Goal: Information Seeking & Learning: Learn about a topic

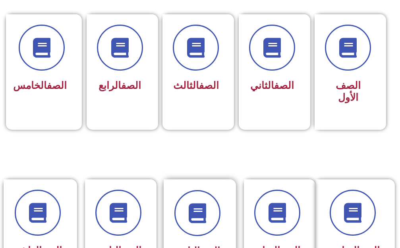
scroll to position [238, 0]
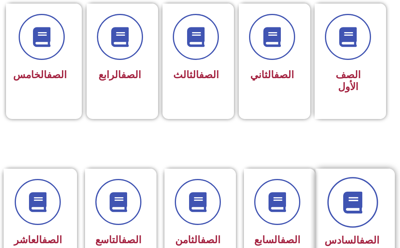
click at [360, 201] on icon at bounding box center [353, 202] width 22 height 22
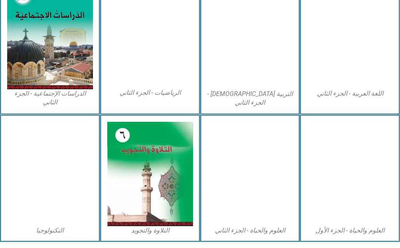
scroll to position [460, 0]
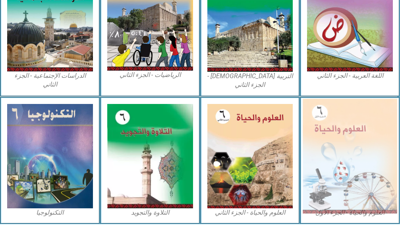
click at [344, 140] on img at bounding box center [350, 156] width 94 height 115
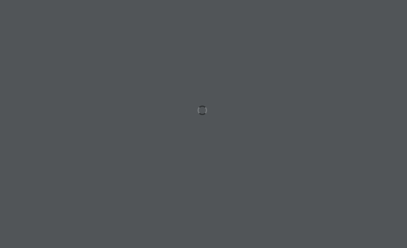
scroll to position [0, 25]
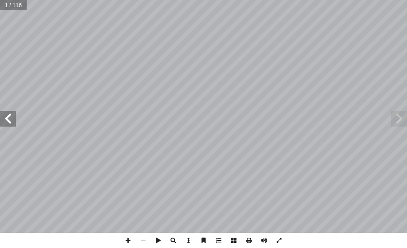
click at [5, 120] on span at bounding box center [8, 119] width 16 height 16
click at [6, 118] on span at bounding box center [8, 119] width 16 height 16
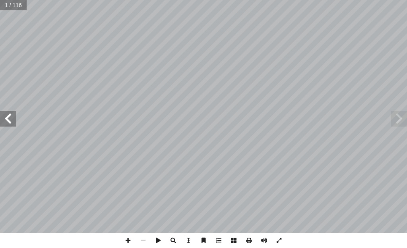
click at [6, 118] on span at bounding box center [8, 119] width 16 height 16
click at [7, 118] on span at bounding box center [8, 119] width 16 height 16
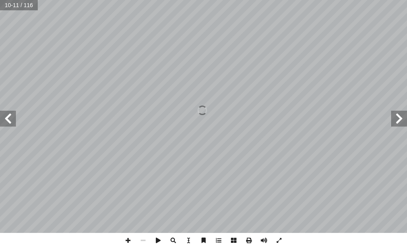
click at [9, 117] on span at bounding box center [8, 119] width 16 height 16
click at [9, 116] on span at bounding box center [8, 119] width 16 height 16
click at [7, 120] on span at bounding box center [8, 119] width 16 height 16
click at [8, 119] on span at bounding box center [8, 119] width 16 height 16
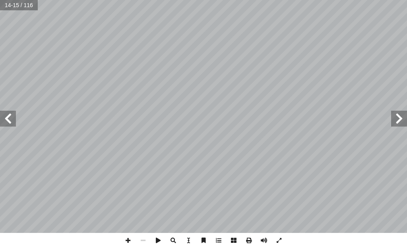
click at [8, 119] on span at bounding box center [8, 119] width 16 height 16
click at [8, 118] on span at bounding box center [8, 119] width 16 height 16
click at [5, 119] on span at bounding box center [8, 119] width 16 height 16
click at [6, 117] on span at bounding box center [8, 119] width 16 height 16
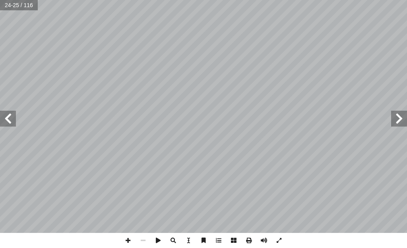
click at [10, 118] on span at bounding box center [8, 119] width 16 height 16
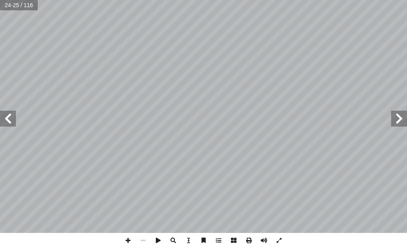
click at [10, 118] on span at bounding box center [8, 119] width 16 height 16
click at [10, 119] on span at bounding box center [8, 119] width 16 height 16
click at [4, 115] on span at bounding box center [8, 119] width 16 height 16
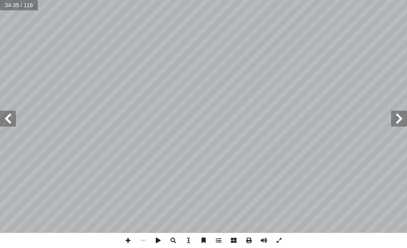
click at [4, 115] on span at bounding box center [8, 119] width 16 height 16
click at [10, 112] on span at bounding box center [8, 119] width 16 height 16
click at [397, 122] on span at bounding box center [399, 119] width 16 height 16
click at [13, 118] on span at bounding box center [8, 119] width 16 height 16
click at [396, 123] on span at bounding box center [399, 119] width 16 height 16
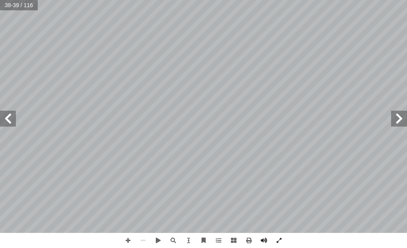
click at [6, 118] on span at bounding box center [8, 119] width 16 height 16
click at [127, 240] on span at bounding box center [127, 240] width 15 height 15
click at [394, 120] on span at bounding box center [399, 119] width 16 height 16
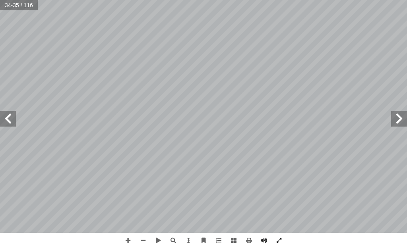
click at [395, 120] on span at bounding box center [399, 119] width 16 height 16
click at [402, 123] on span at bounding box center [399, 119] width 16 height 16
click at [400, 123] on span at bounding box center [399, 119] width 16 height 16
click at [399, 123] on span at bounding box center [399, 119] width 16 height 16
click at [397, 122] on span at bounding box center [399, 119] width 16 height 16
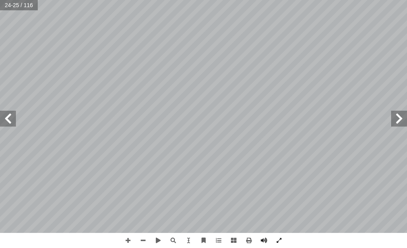
click at [396, 122] on span at bounding box center [399, 119] width 16 height 16
click at [145, 241] on span at bounding box center [142, 240] width 15 height 15
drag, startPoint x: 398, startPoint y: 122, endPoint x: 391, endPoint y: 122, distance: 6.8
click at [396, 122] on span at bounding box center [399, 119] width 16 height 16
click at [7, 116] on span at bounding box center [8, 119] width 16 height 16
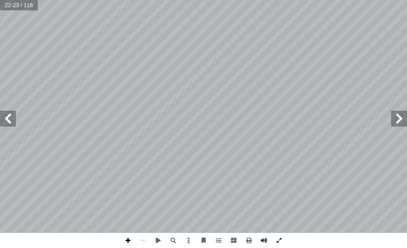
drag, startPoint x: 128, startPoint y: 240, endPoint x: 127, endPoint y: 234, distance: 5.3
click at [128, 238] on span at bounding box center [127, 240] width 15 height 15
click at [6, 122] on span at bounding box center [8, 119] width 16 height 16
click at [128, 239] on span at bounding box center [127, 240] width 15 height 15
